Goal: Use online tool/utility: Utilize a website feature to perform a specific function

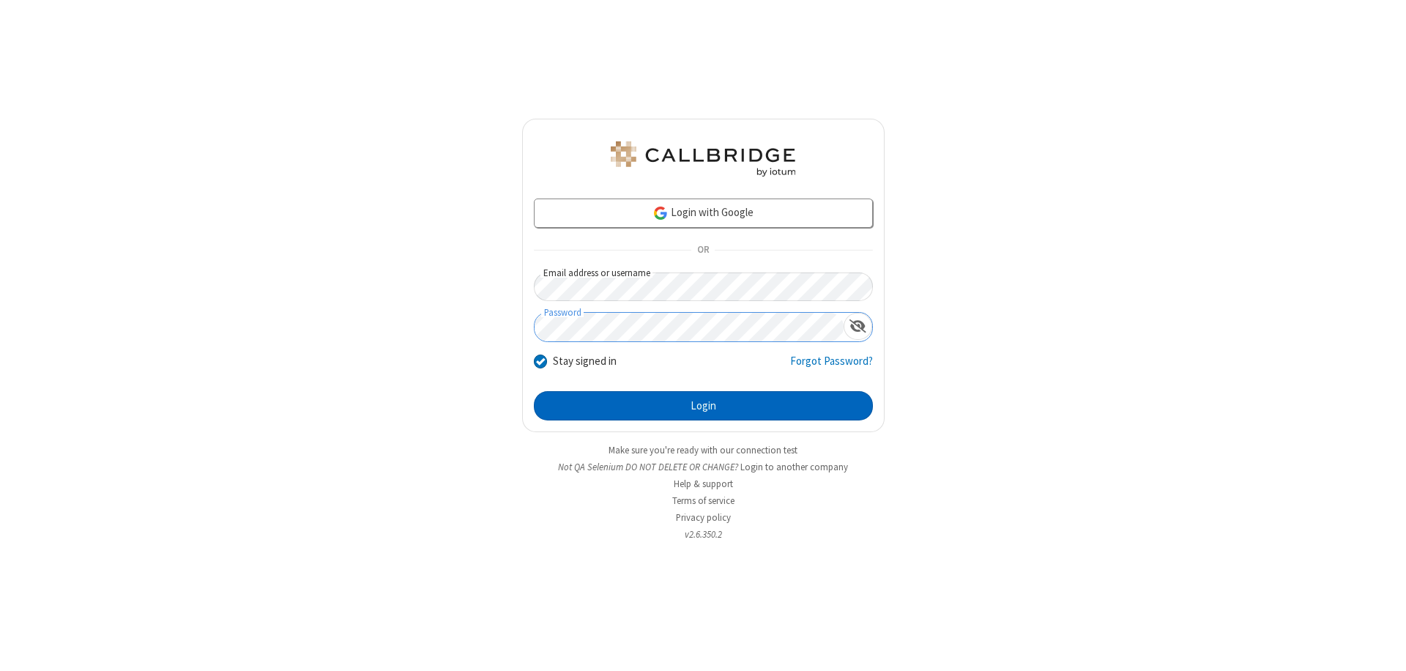
click at [703, 406] on button "Login" at bounding box center [703, 405] width 339 height 29
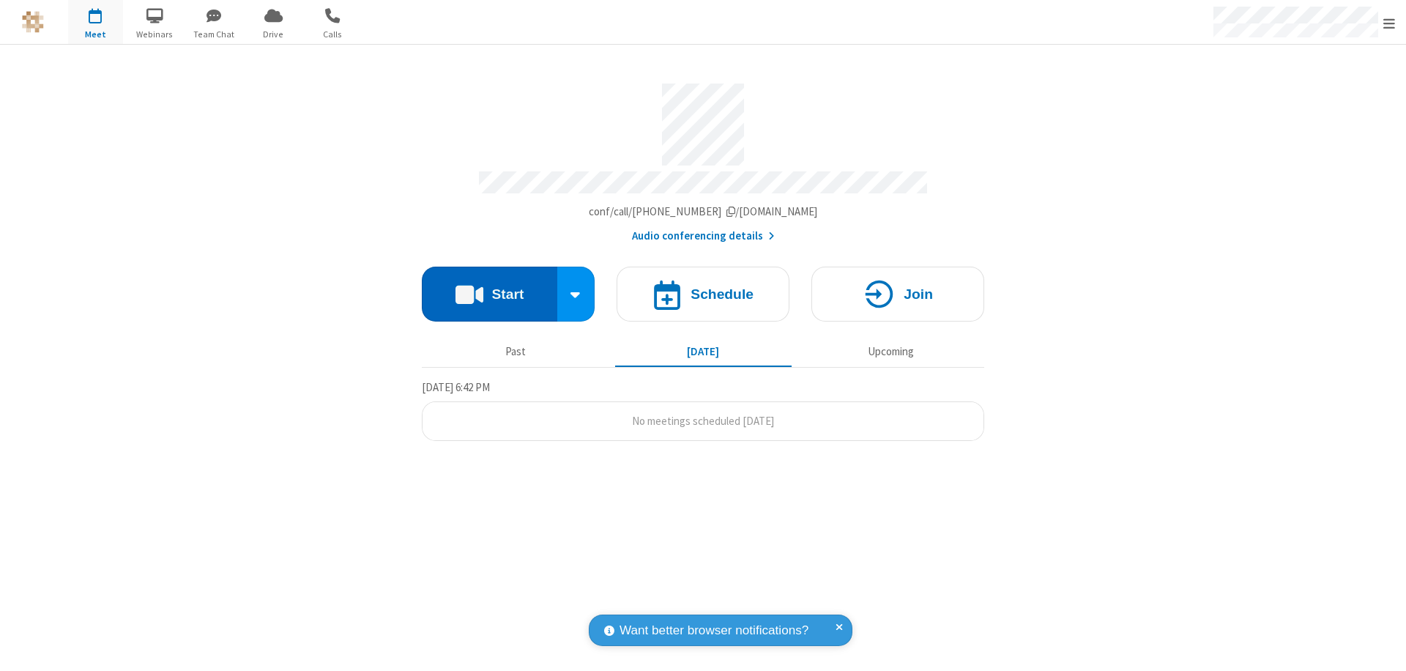
click at [489, 287] on button "Start" at bounding box center [489, 293] width 135 height 55
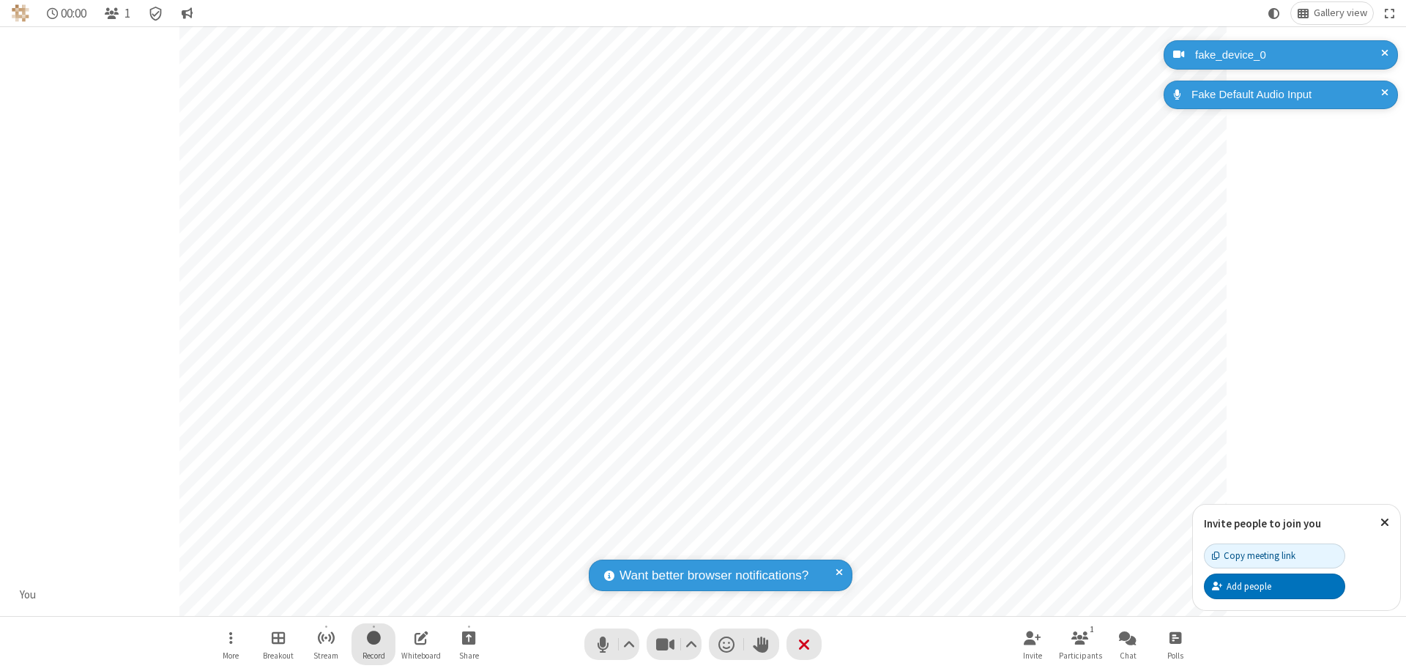
click at [373, 643] on span "Start recording" at bounding box center [374, 637] width 14 height 18
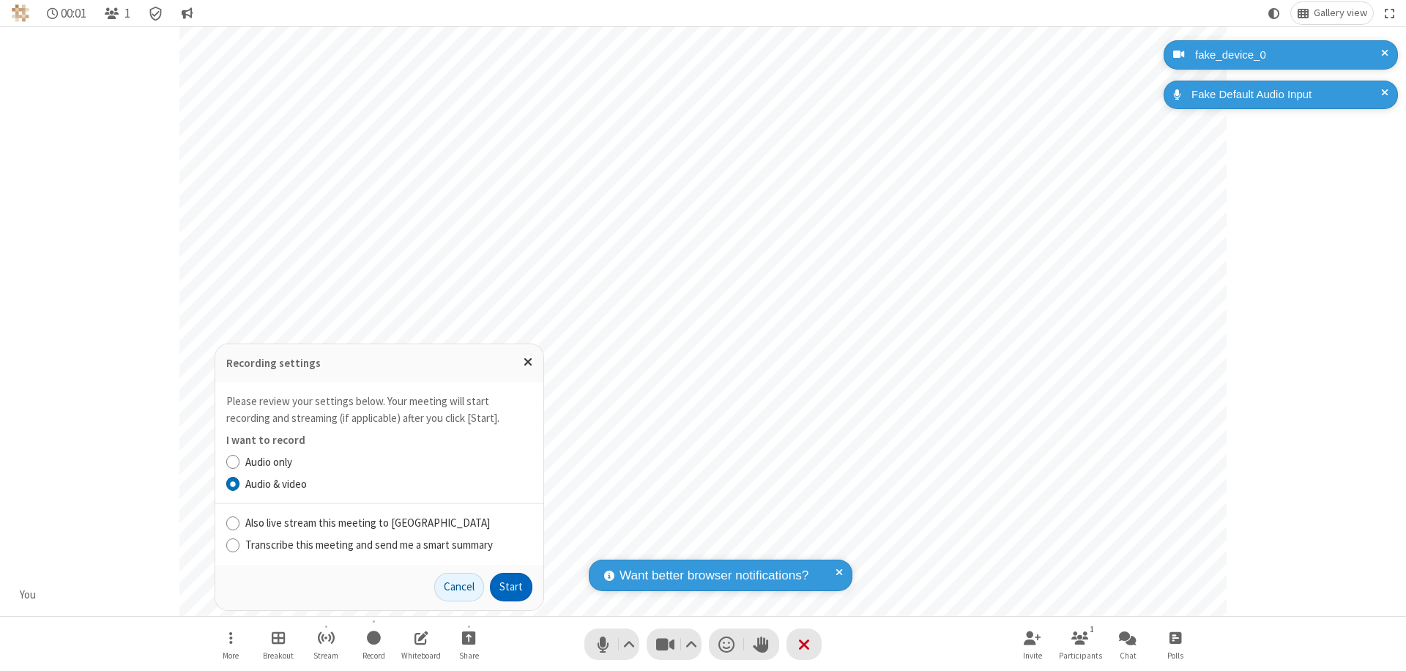
click at [511, 586] on button "Start" at bounding box center [511, 586] width 42 height 29
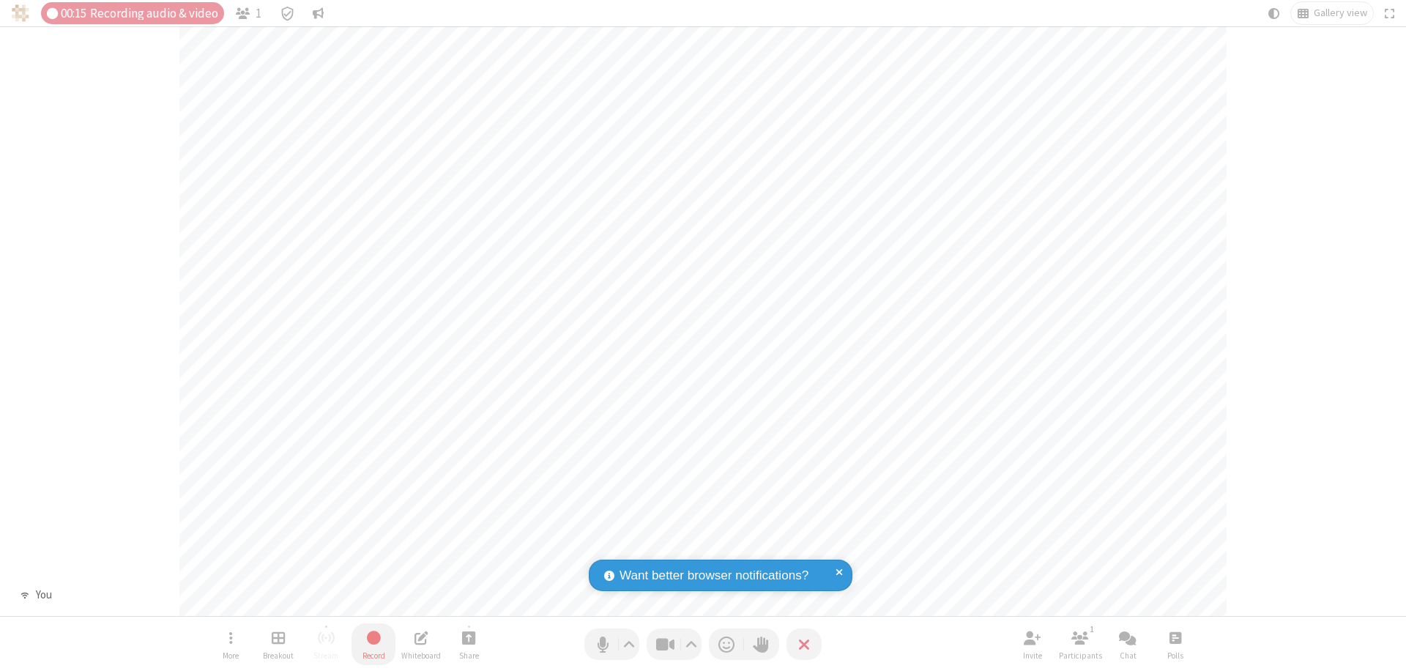
click at [373, 643] on span "Stop recording" at bounding box center [373, 637] width 17 height 18
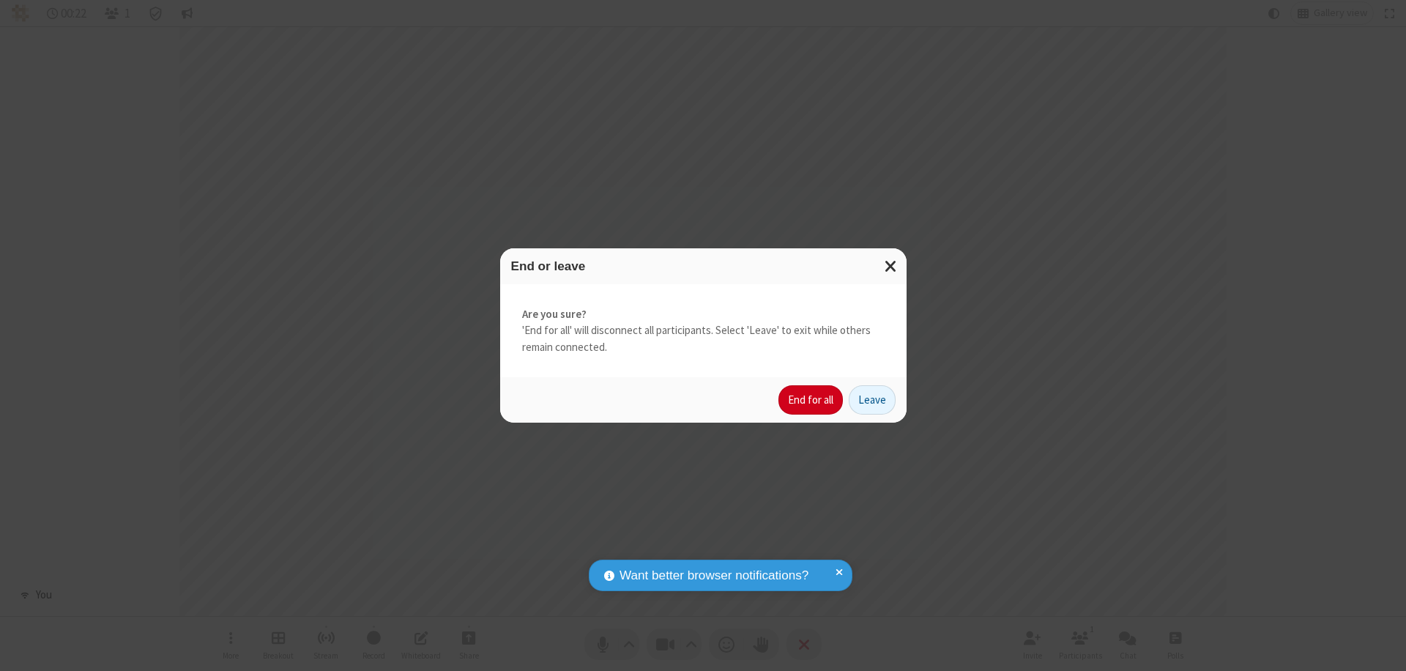
click at [811, 400] on button "End for all" at bounding box center [810, 399] width 64 height 29
